Goal: Task Accomplishment & Management: Complete application form

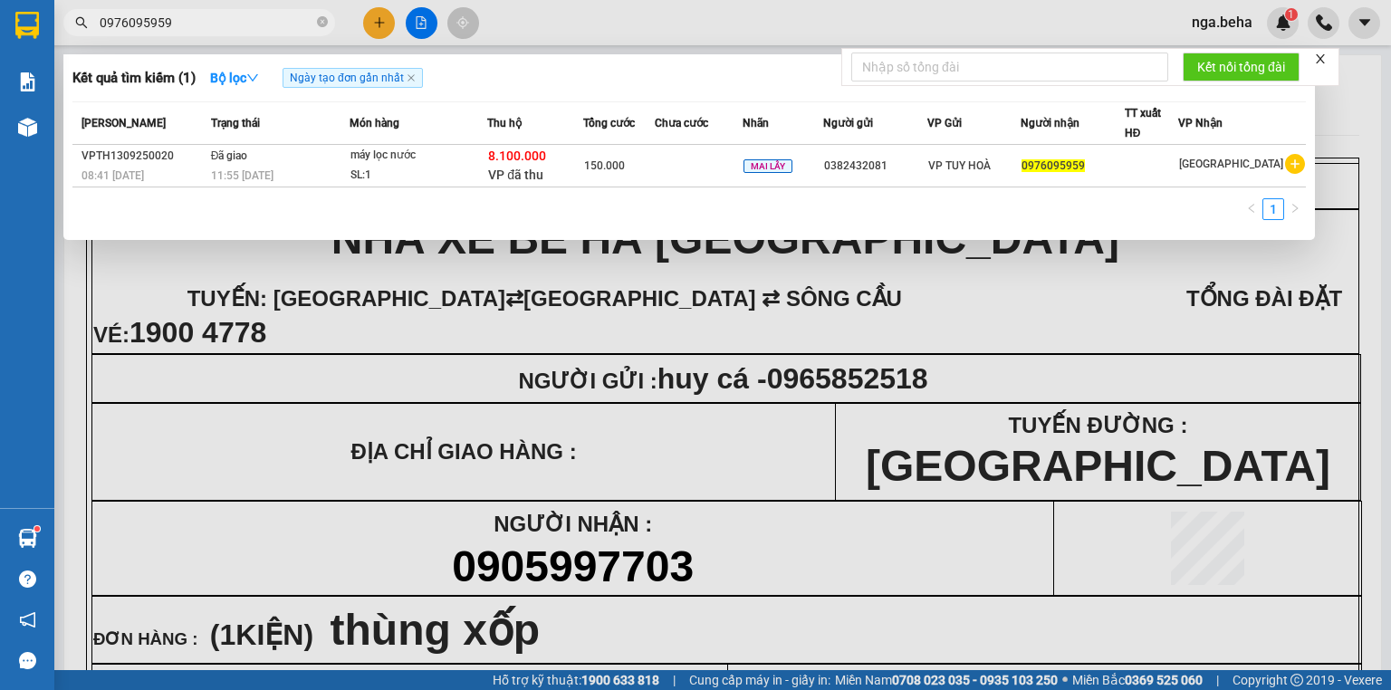
scroll to position [217, 0]
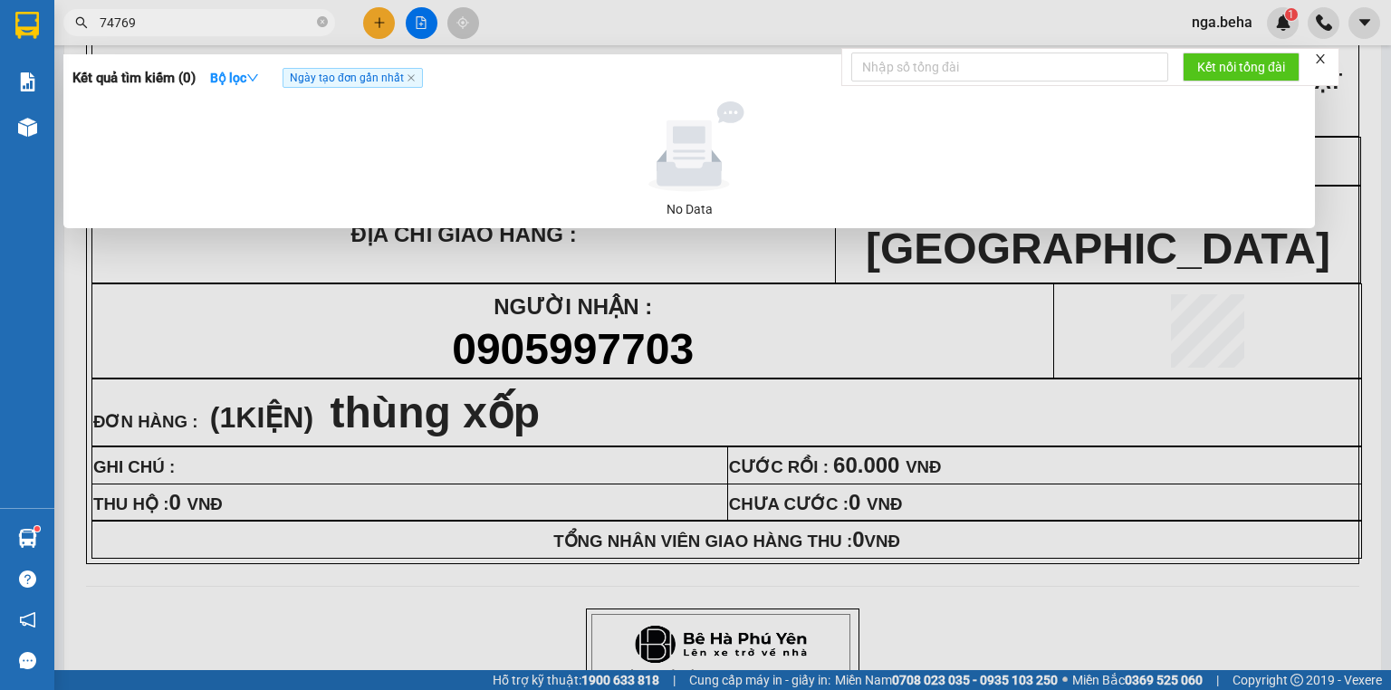
click at [220, 26] on input "74769" at bounding box center [207, 23] width 214 height 20
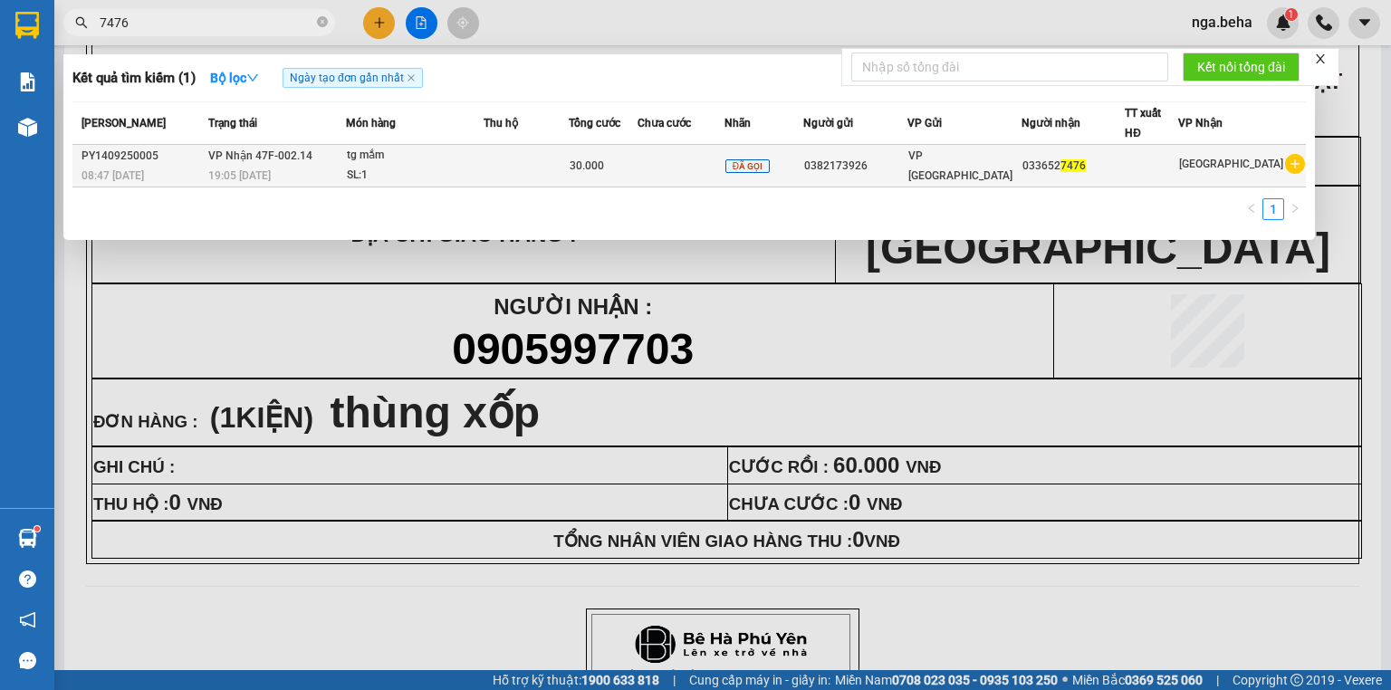
type input "7476"
click at [424, 173] on div "SL: 1" at bounding box center [415, 176] width 136 height 20
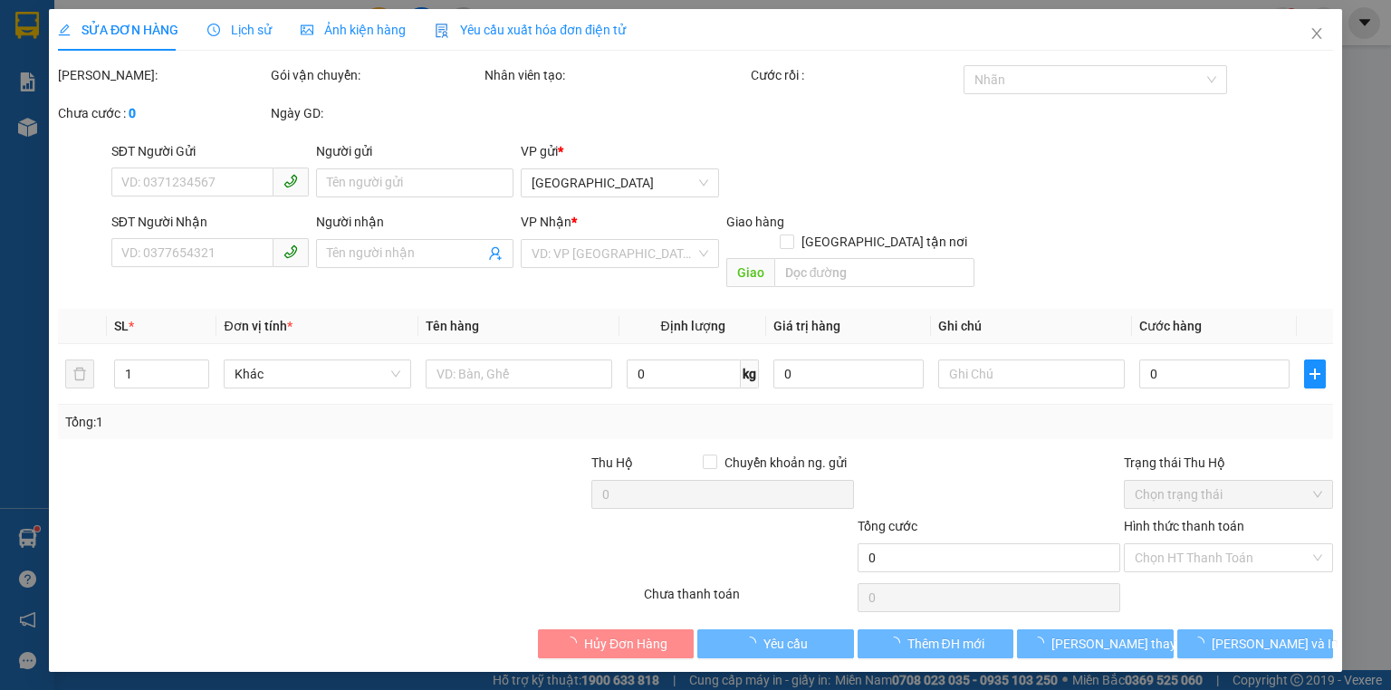
type input "0382173926"
type input "0336527476"
type input "30.000"
type input "0"
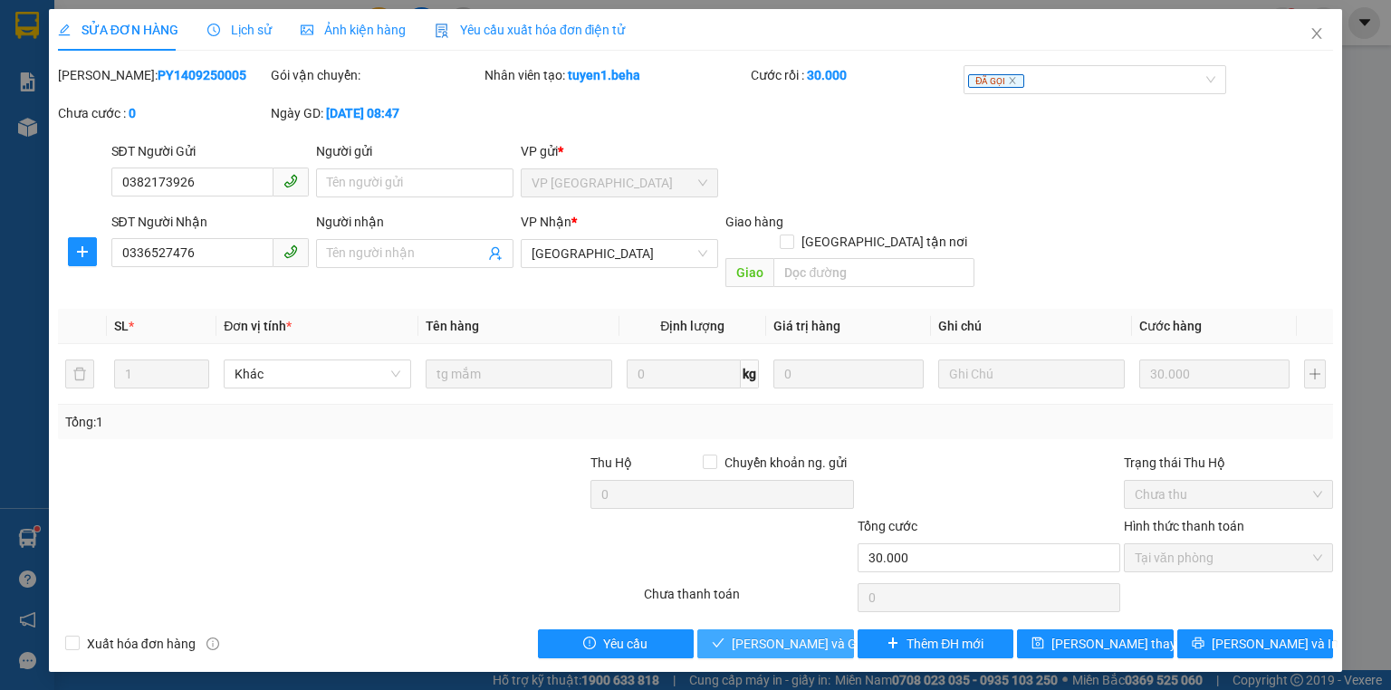
click at [795, 634] on span "[PERSON_NAME] và Giao hàng" at bounding box center [818, 644] width 174 height 20
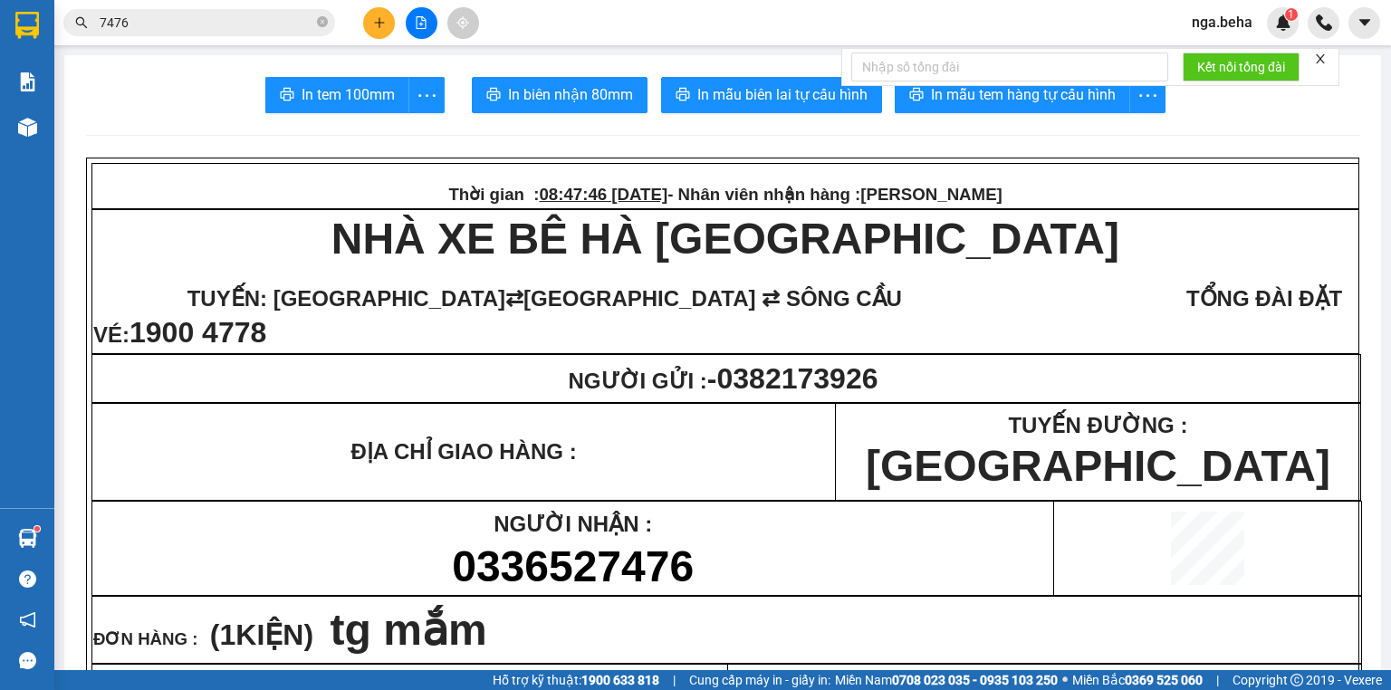
click at [246, 29] on input "7476" at bounding box center [207, 23] width 214 height 20
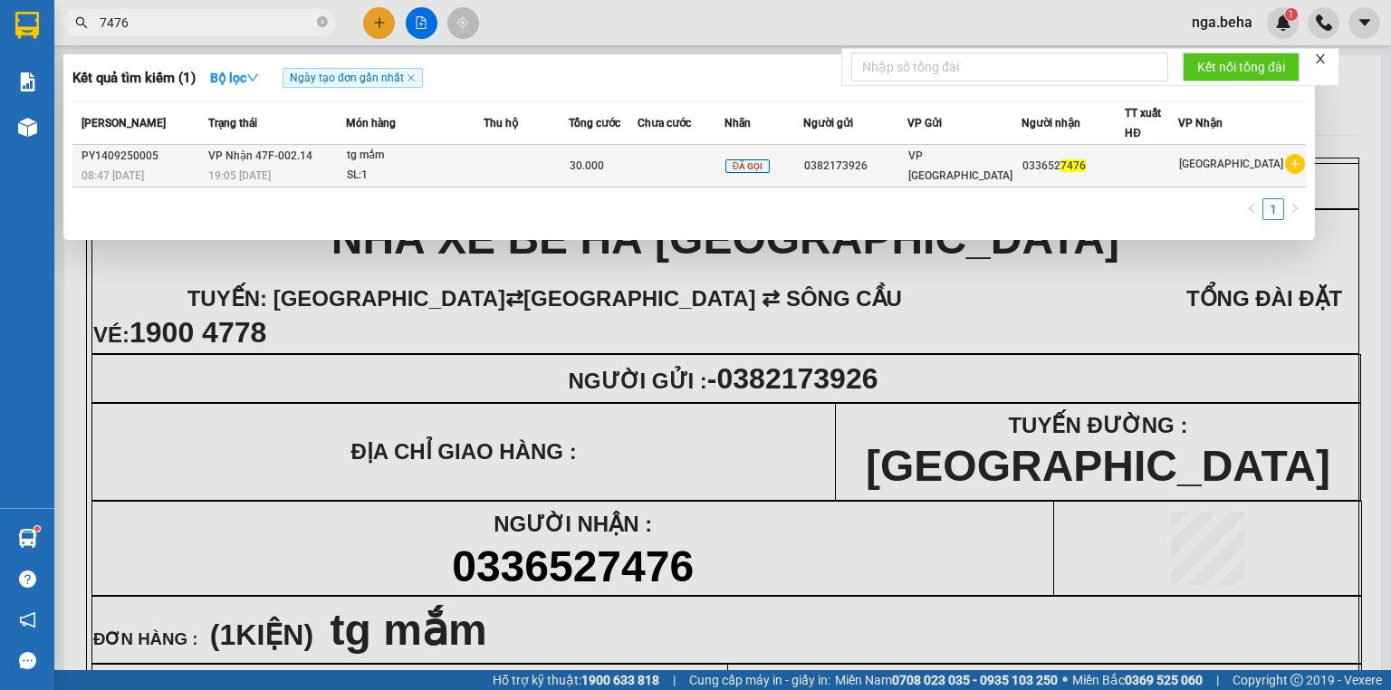
click at [511, 173] on td at bounding box center [525, 166] width 84 height 43
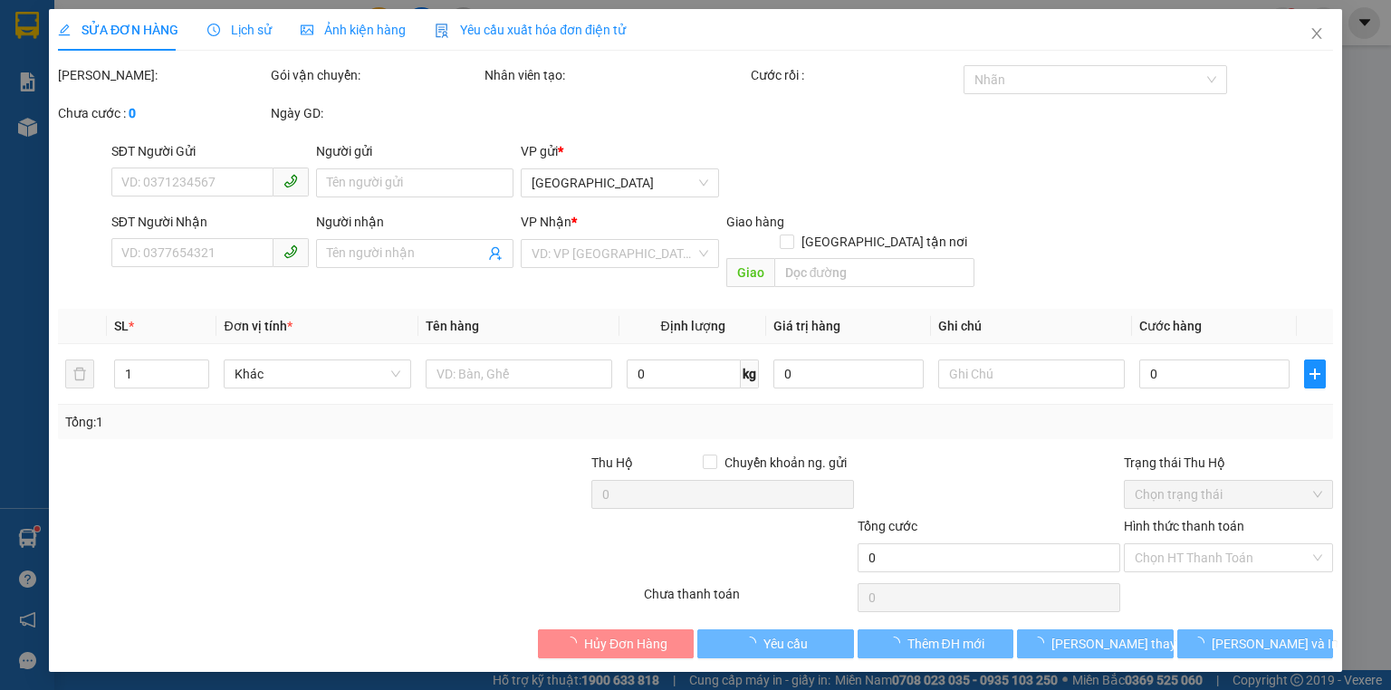
type input "0382173926"
type input "0336527476"
type input "30.000"
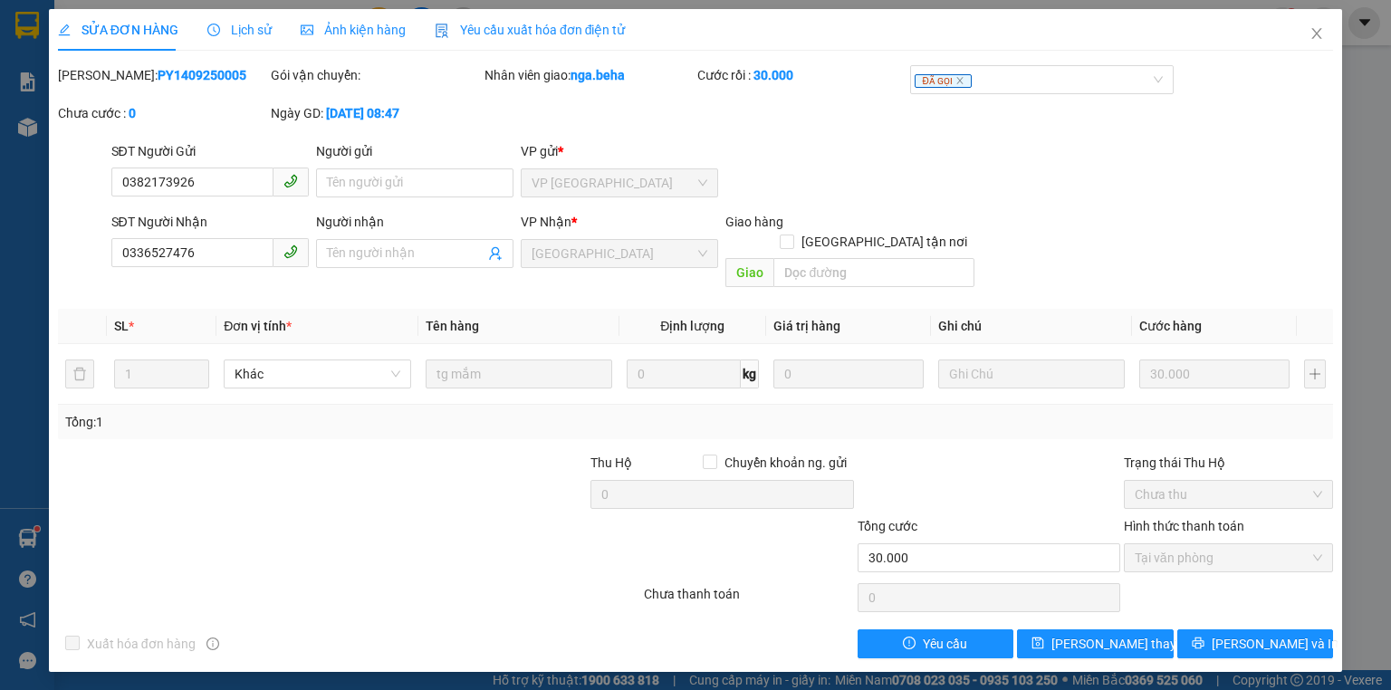
click at [376, 35] on span "Ảnh kiện hàng" at bounding box center [353, 30] width 105 height 14
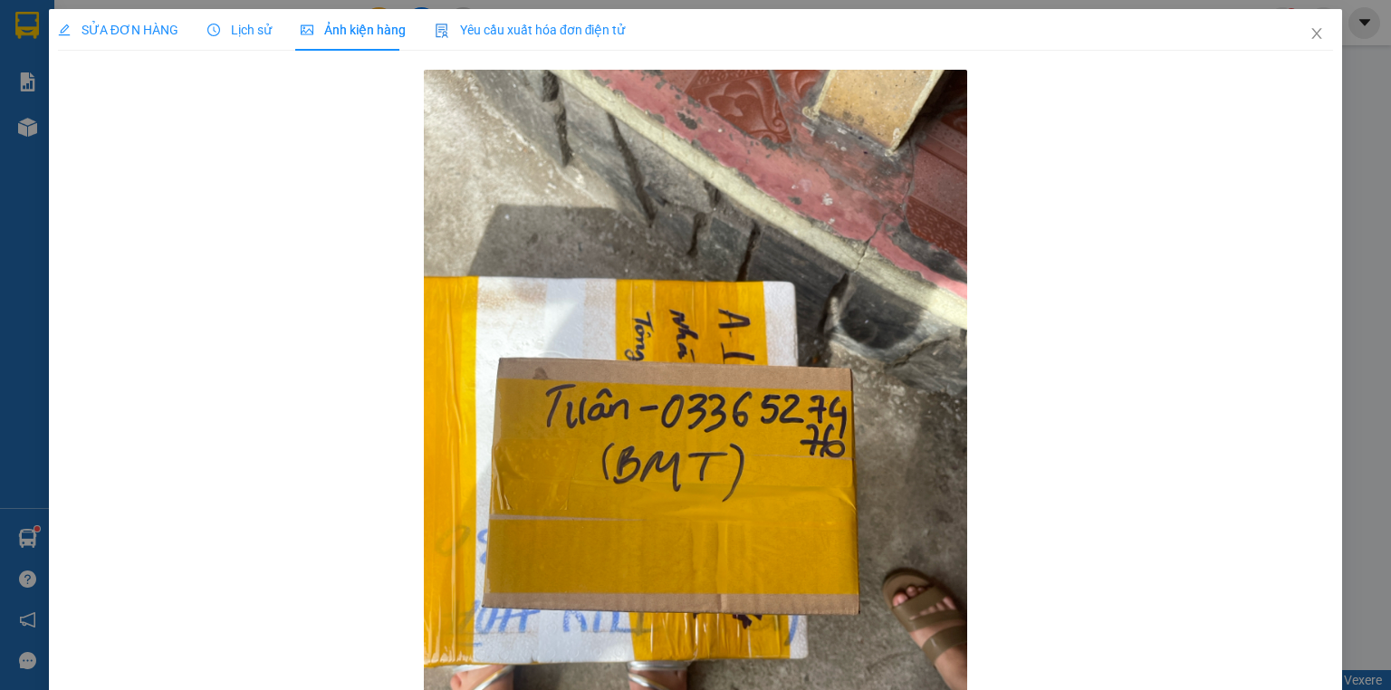
click at [143, 30] on span "SỬA ĐƠN HÀNG" at bounding box center [118, 30] width 120 height 14
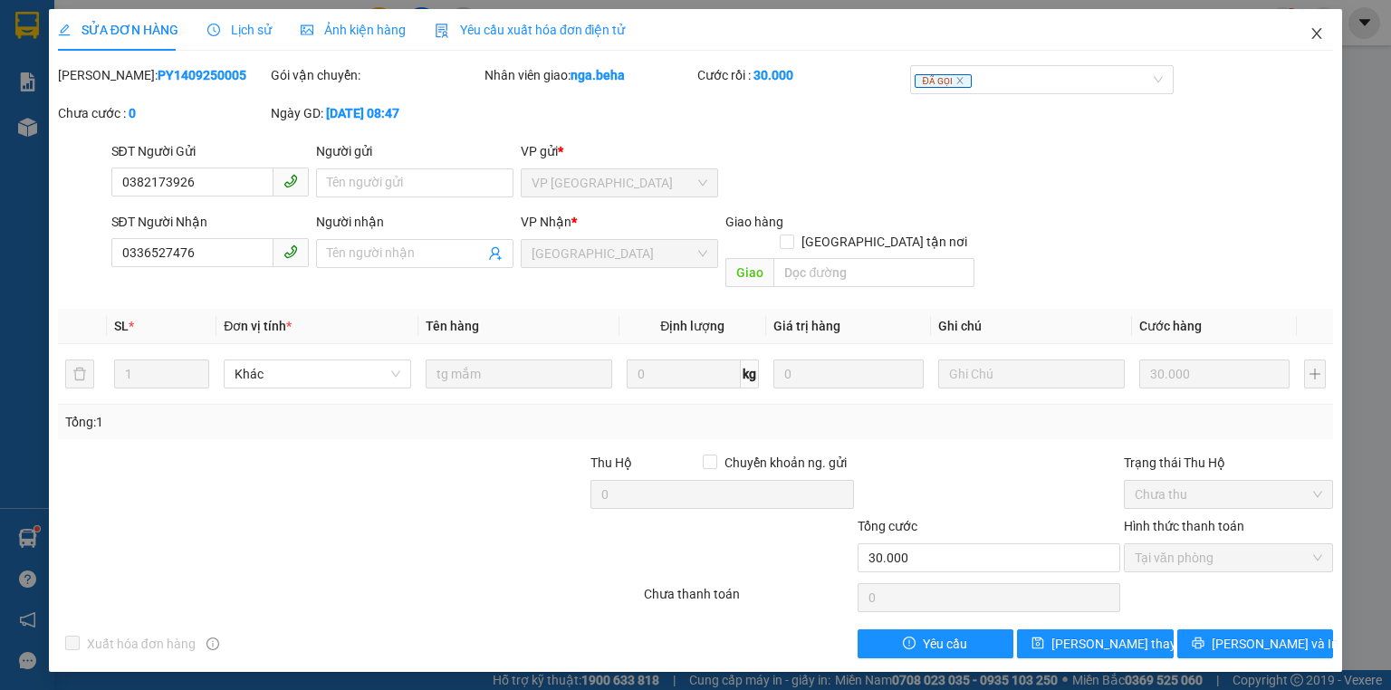
click at [1319, 33] on icon "close" at bounding box center [1316, 33] width 14 height 14
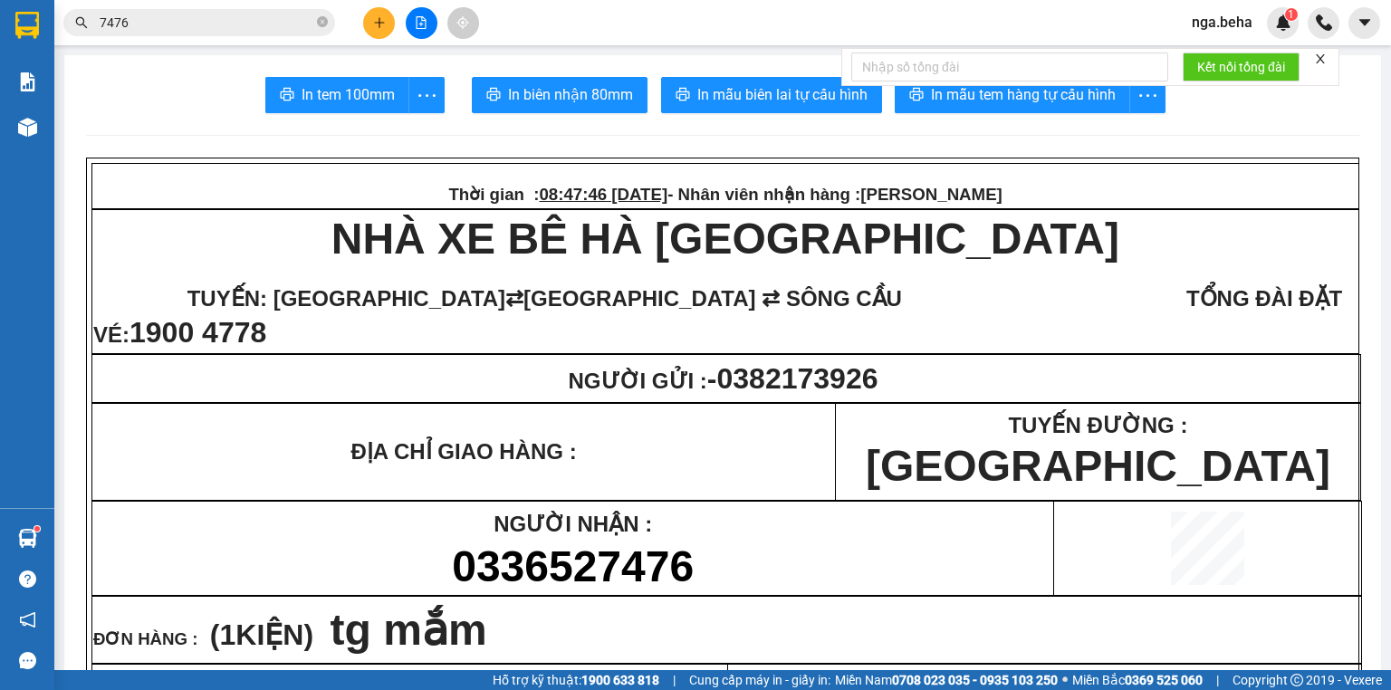
click at [567, 531] on span "NGƯỜI NHẬN :" at bounding box center [572, 523] width 158 height 24
click at [229, 31] on input "7476" at bounding box center [207, 23] width 214 height 20
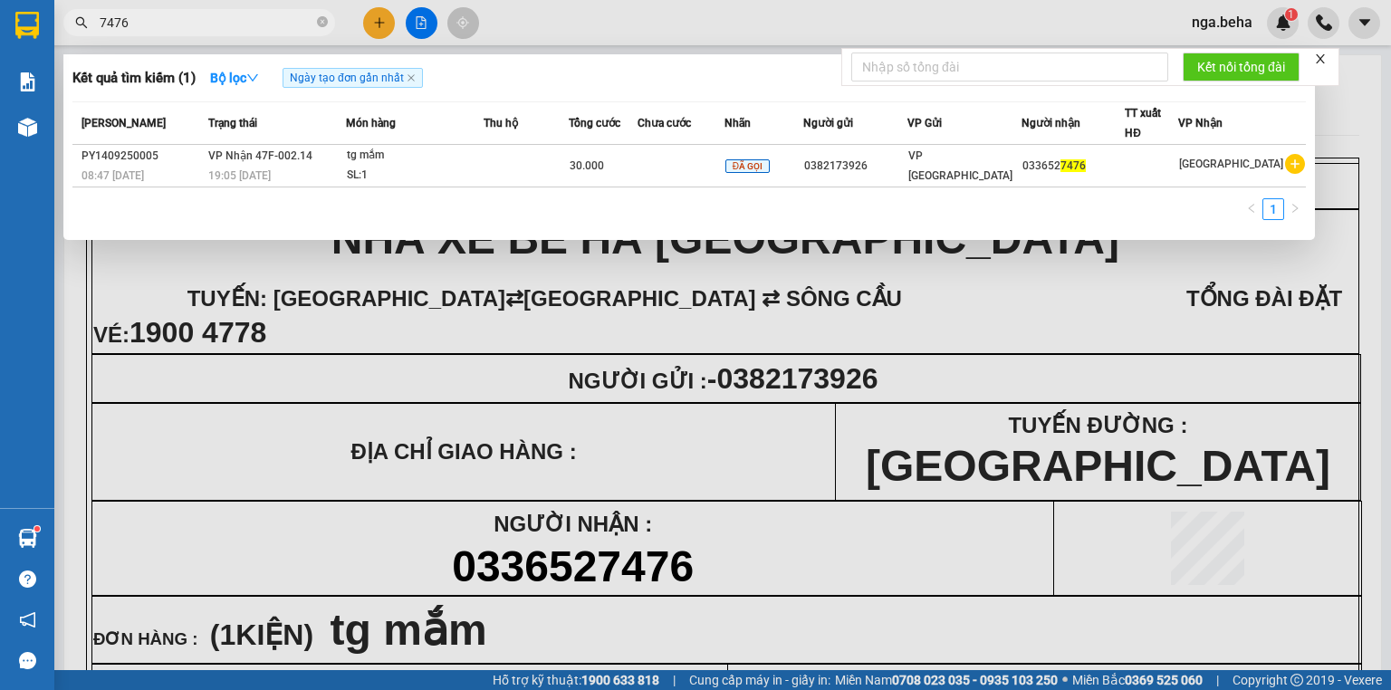
click at [229, 31] on input "7476" at bounding box center [207, 23] width 214 height 20
paste input "0946579697"
type input "0946579697"
click at [587, 172] on span "80.000" at bounding box center [587, 165] width 34 height 13
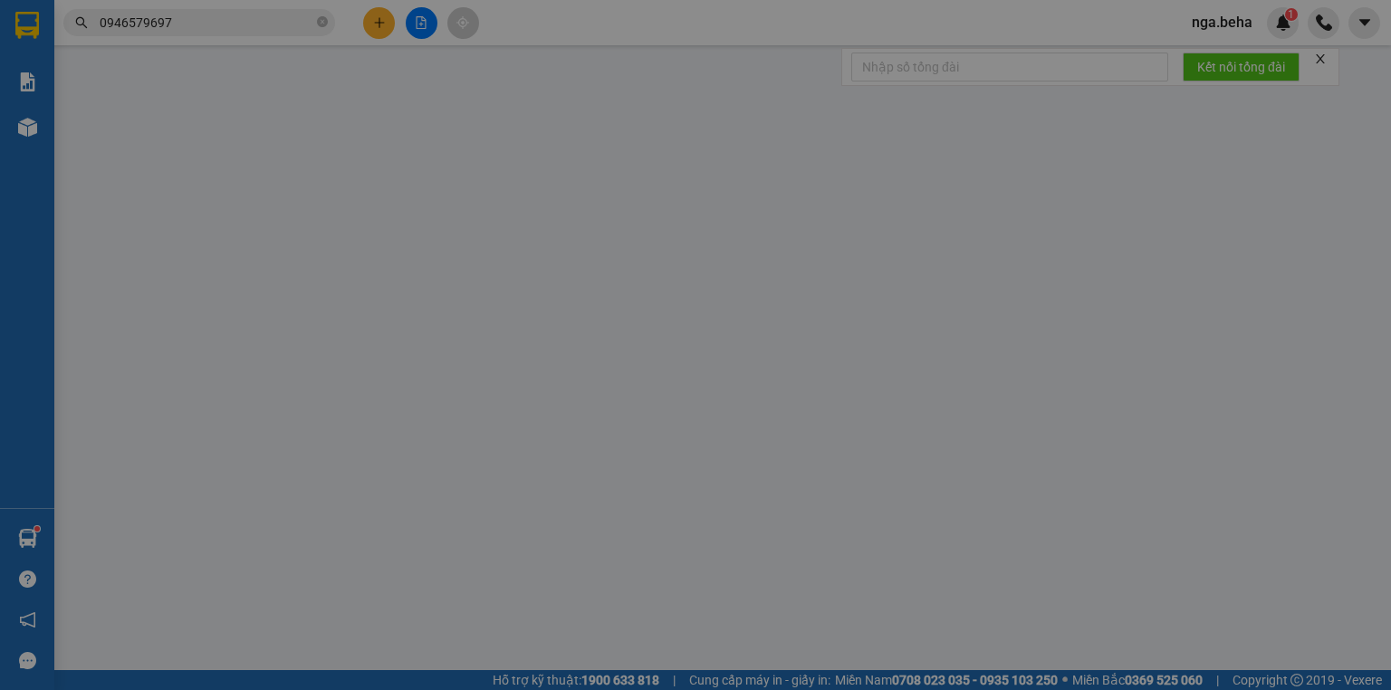
type input "0989780239"
type input "Sang"
type input "0946579697"
checkbox input "true"
type input "473/202 y moan"
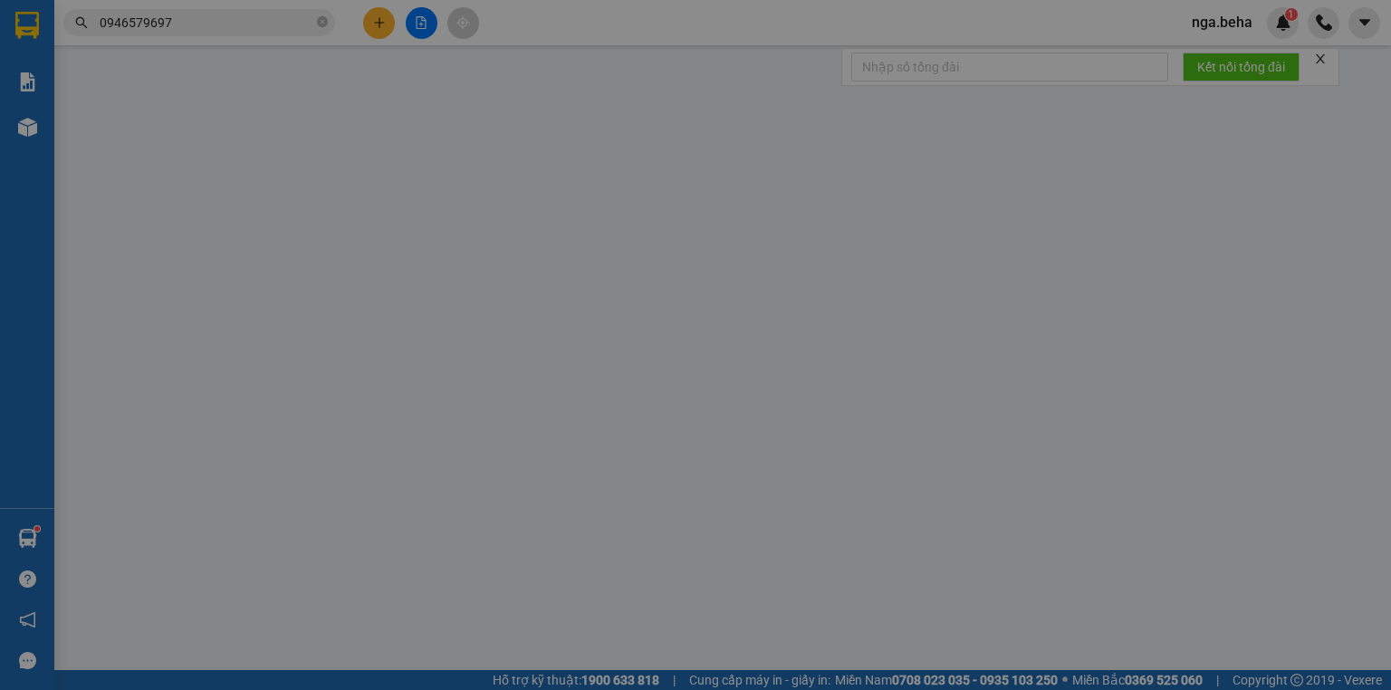
type input "80.000"
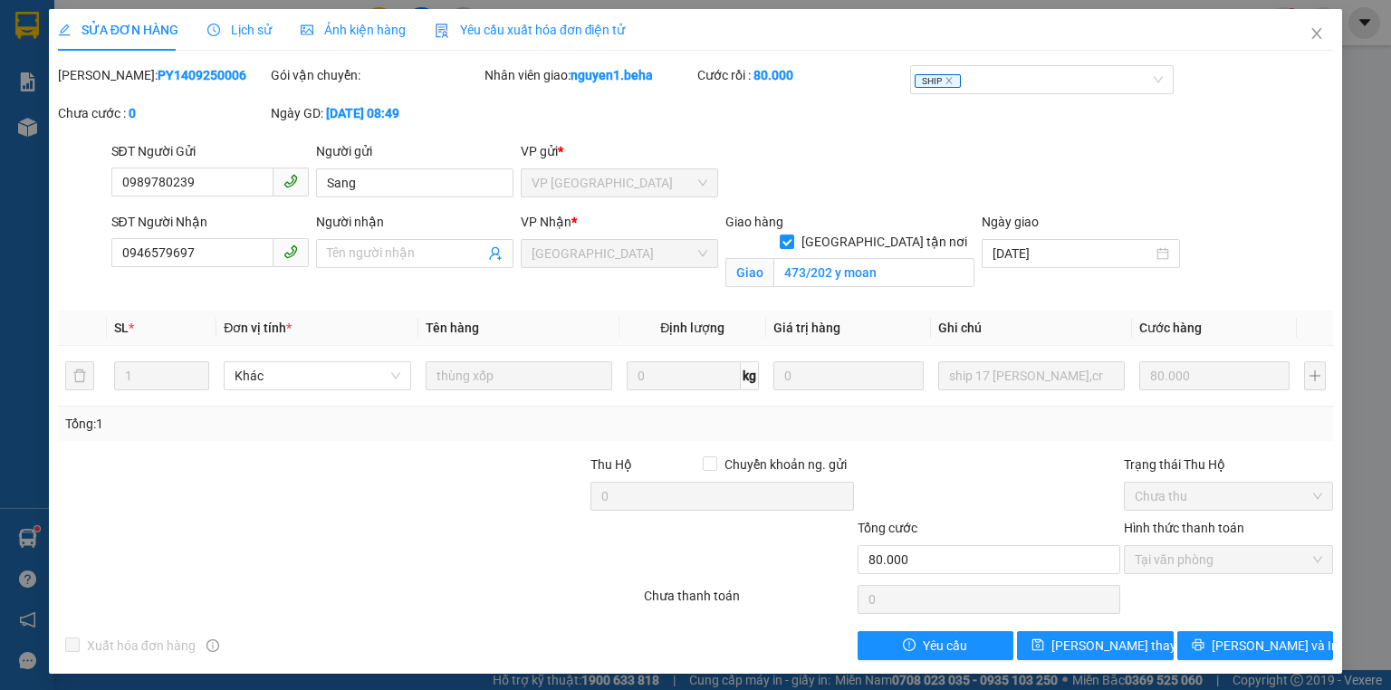
click at [376, 33] on span "Ảnh kiện hàng" at bounding box center [353, 30] width 105 height 14
